Goal: Find specific page/section: Find specific page/section

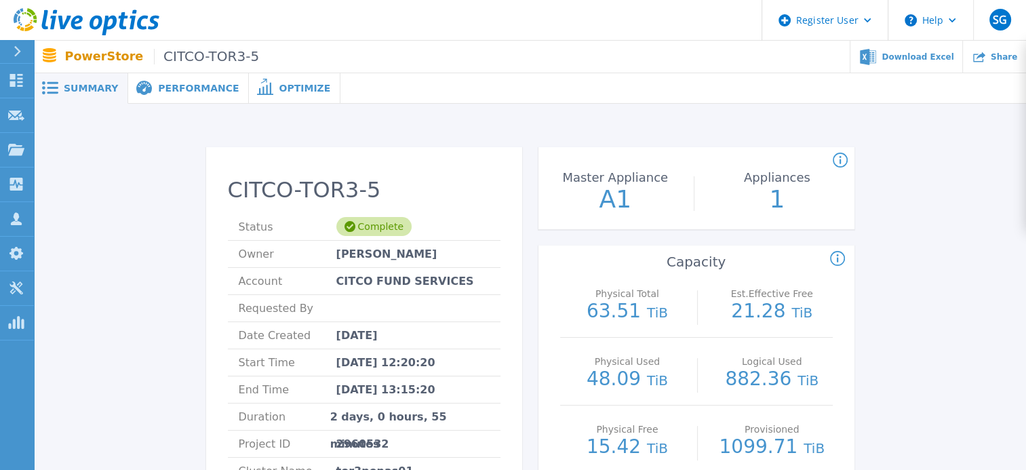
click at [65, 20] on icon at bounding box center [87, 22] width 146 height 28
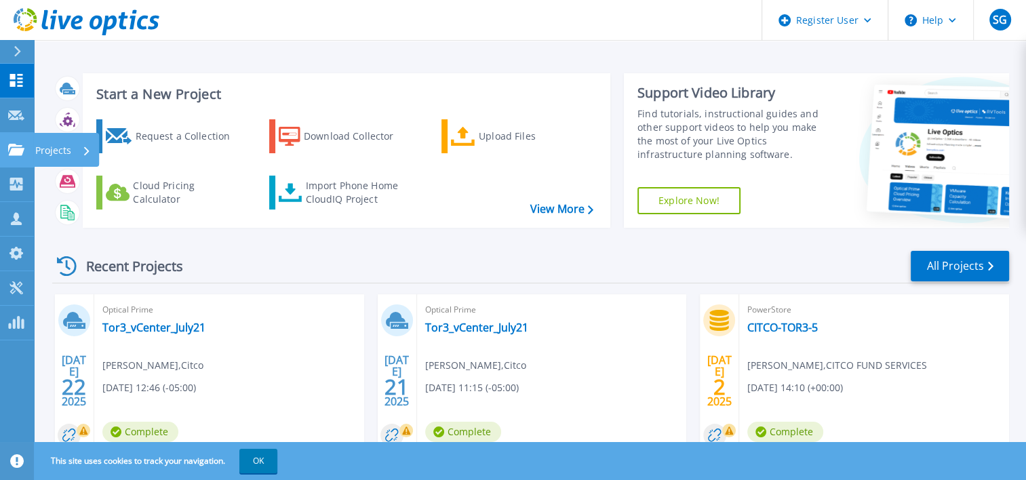
click at [92, 151] on div "Projects" at bounding box center [66, 150] width 66 height 34
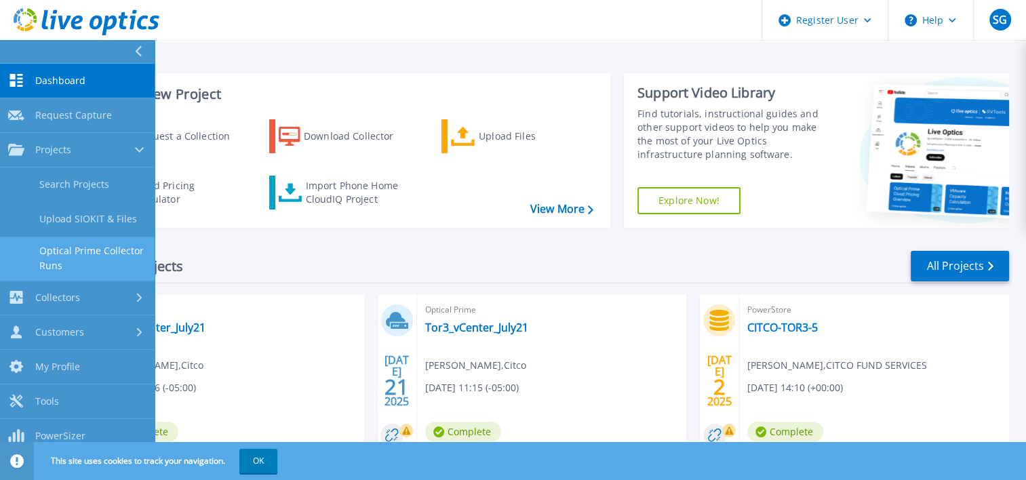
click at [106, 255] on link "Optical Prime Collector Runs" at bounding box center [77, 258] width 155 height 43
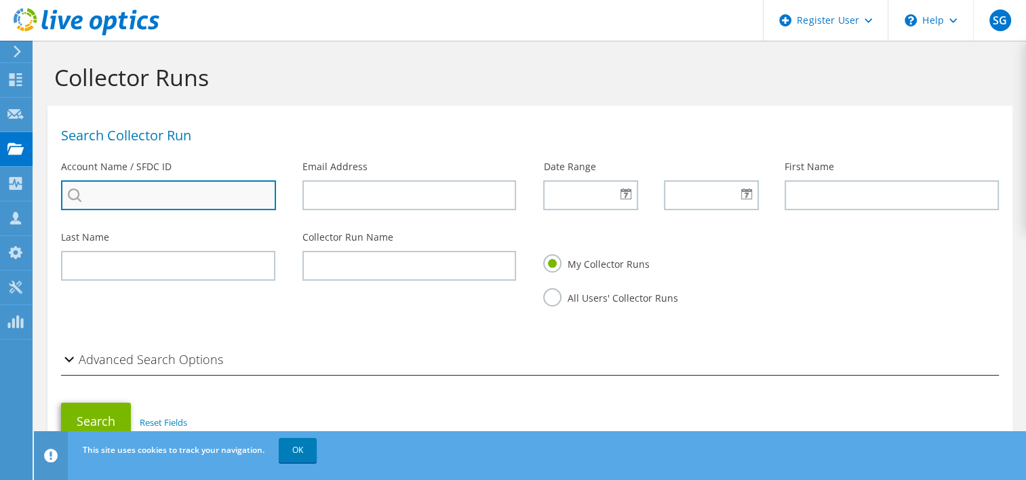
click at [150, 195] on input "search" at bounding box center [168, 195] width 215 height 30
